Goal: Information Seeking & Learning: Learn about a topic

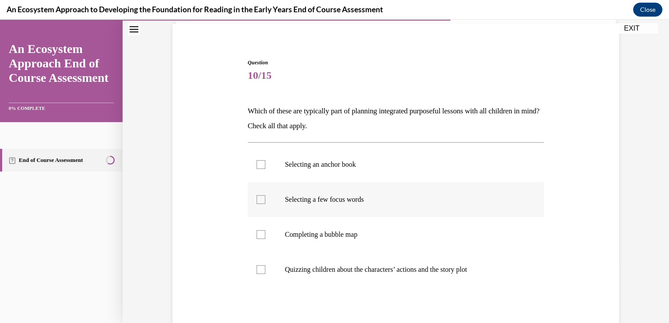
scroll to position [71, 0]
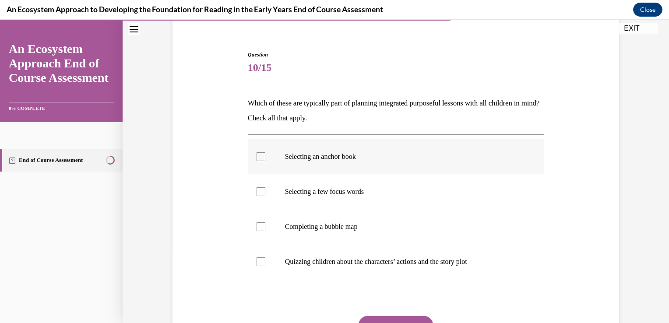
click at [383, 155] on p "Selecting an anchor book" at bounding box center [403, 156] width 237 height 9
click at [265, 155] on input "Selecting an anchor book" at bounding box center [261, 156] width 9 height 9
checkbox input "true"
click at [396, 196] on label "Selecting a few focus words" at bounding box center [396, 191] width 296 height 35
click at [265, 196] on input "Selecting a few focus words" at bounding box center [261, 191] width 9 height 9
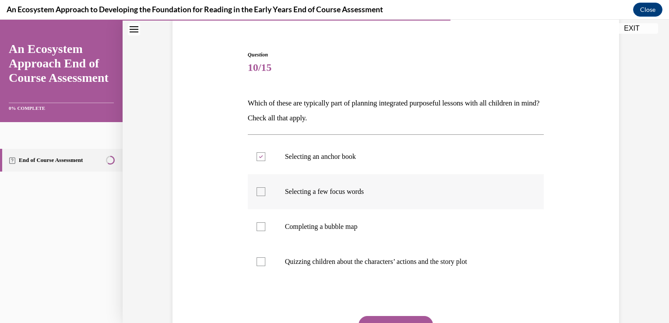
checkbox input "true"
click at [408, 225] on p "Completing a bubble map" at bounding box center [403, 226] width 237 height 9
click at [265, 225] on input "Completing a bubble map" at bounding box center [261, 226] width 9 height 9
checkbox input "true"
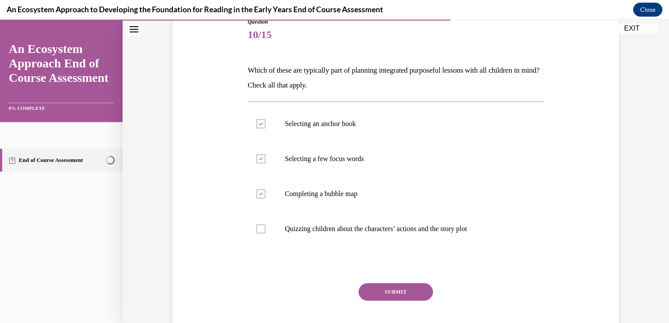
scroll to position [153, 0]
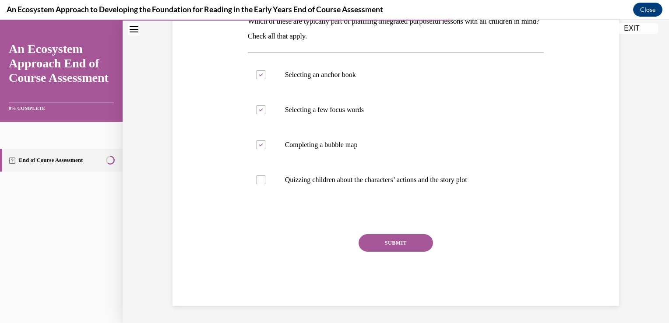
click at [410, 248] on button "SUBMIT" at bounding box center [396, 243] width 74 height 18
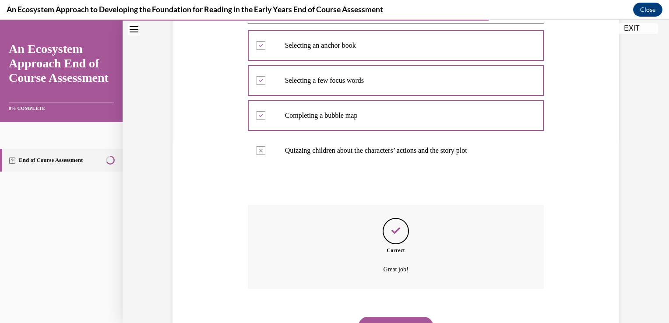
scroll to position [224, 0]
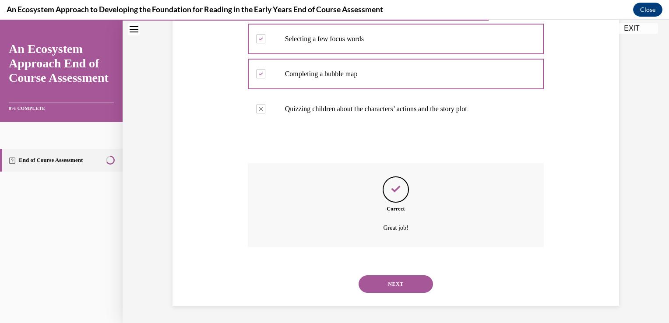
click at [418, 289] on button "NEXT" at bounding box center [396, 284] width 74 height 18
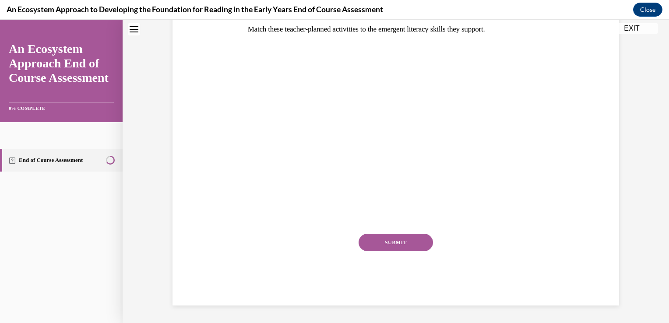
scroll to position [0, 0]
